Goal: Information Seeking & Learning: Learn about a topic

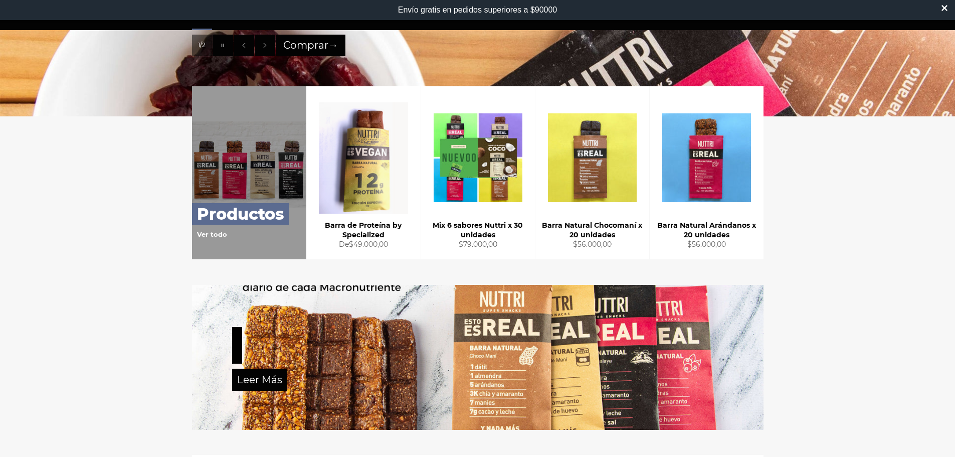
scroll to position [401, 0]
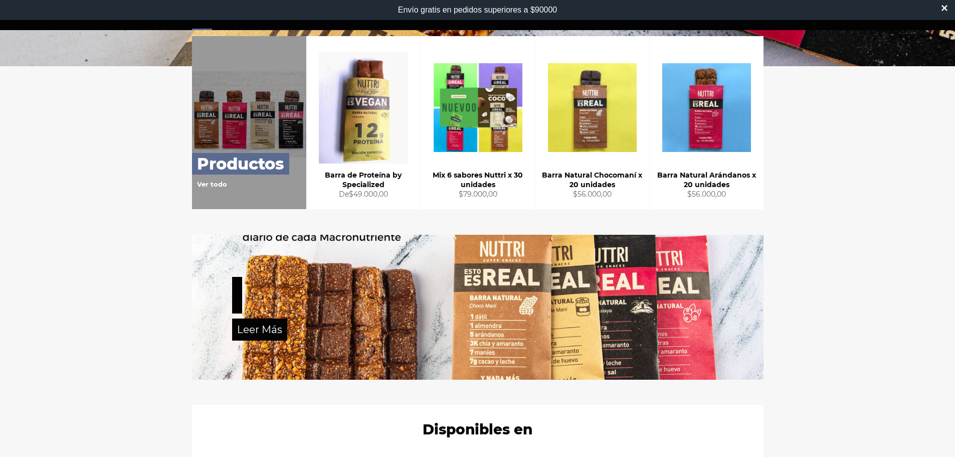
click at [528, 288] on div at bounding box center [477, 295] width 491 height 41
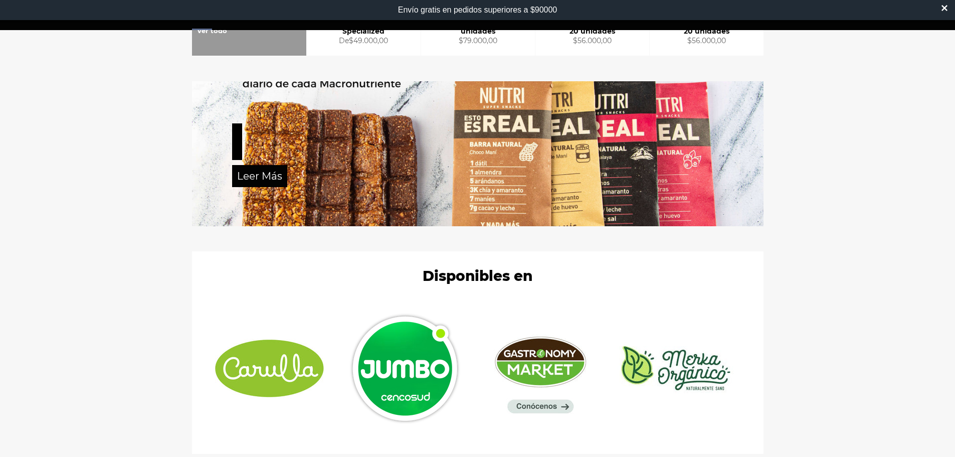
scroll to position [451, 0]
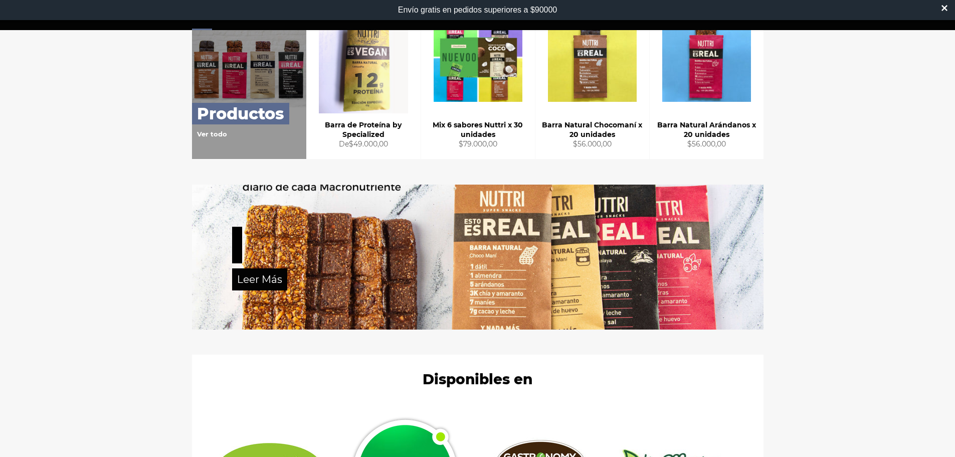
drag, startPoint x: 525, startPoint y: 284, endPoint x: 796, endPoint y: 218, distance: 279.1
click at [796, 218] on div "Leer Más" at bounding box center [477, 256] width 955 height 145
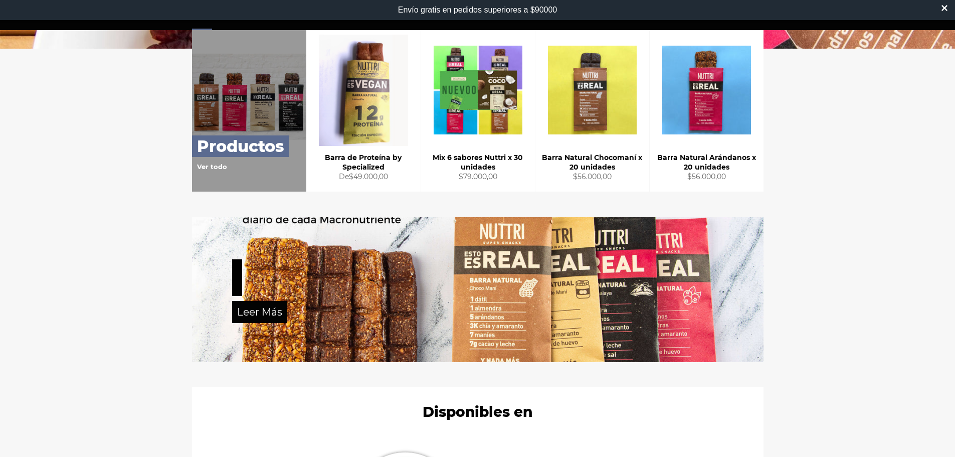
scroll to position [401, 0]
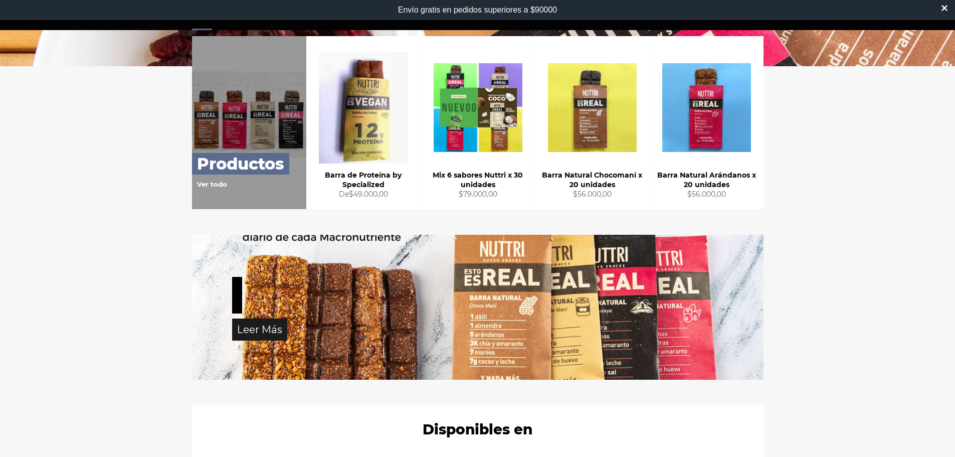
click at [254, 332] on link "Leer Más" at bounding box center [259, 329] width 55 height 22
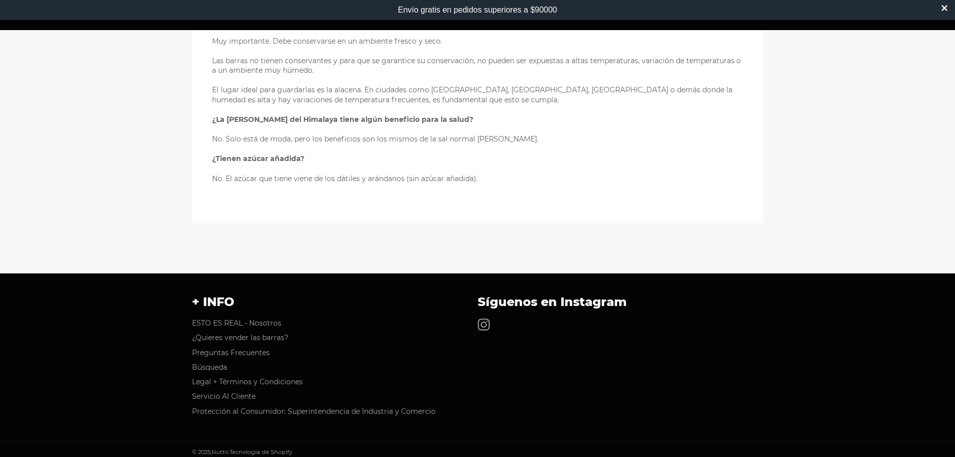
scroll to position [821, 0]
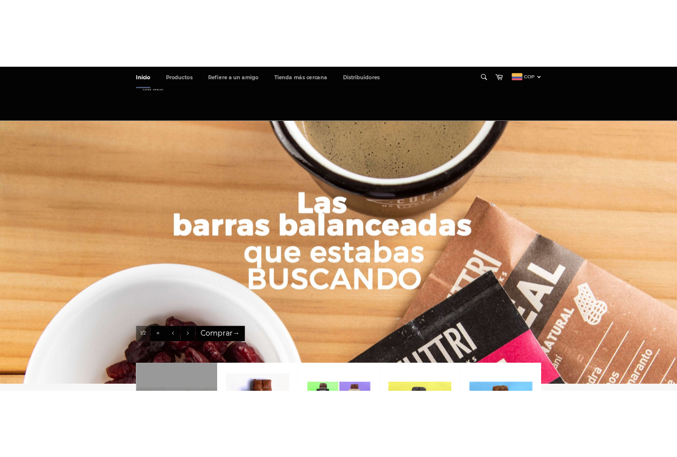
scroll to position [401, 0]
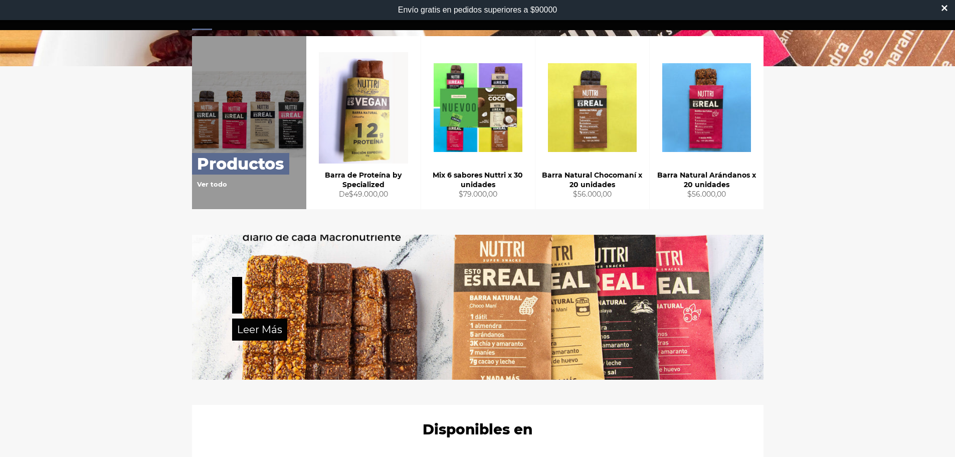
drag, startPoint x: 540, startPoint y: 284, endPoint x: 221, endPoint y: 267, distance: 319.7
click at [221, 267] on div "Leer Más" at bounding box center [477, 307] width 571 height 145
